Goal: Task Accomplishment & Management: Manage account settings

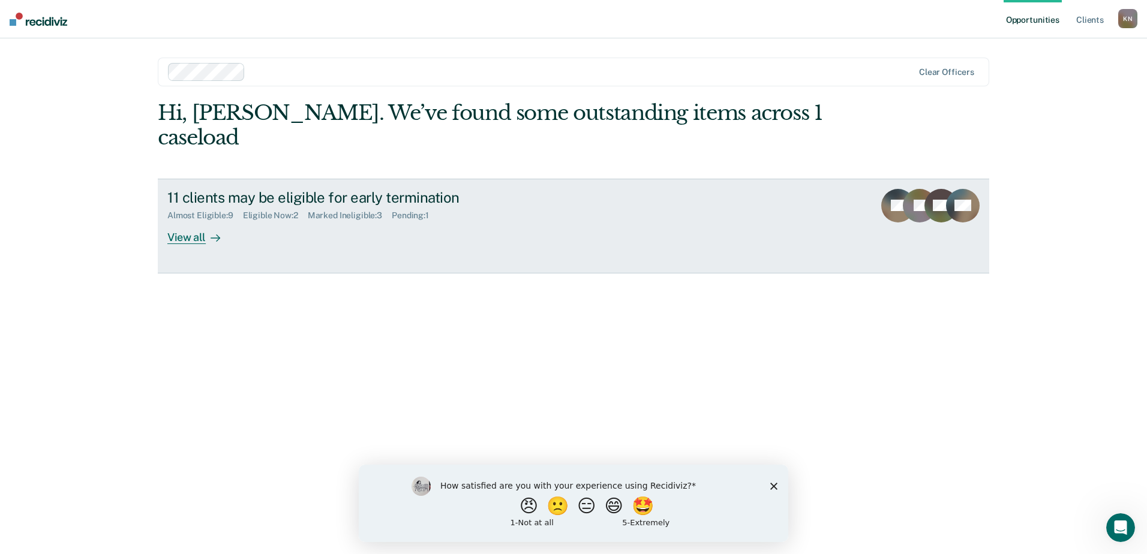
click at [183, 221] on div "View all" at bounding box center [200, 232] width 67 height 23
